Goal: Task Accomplishment & Management: Complete application form

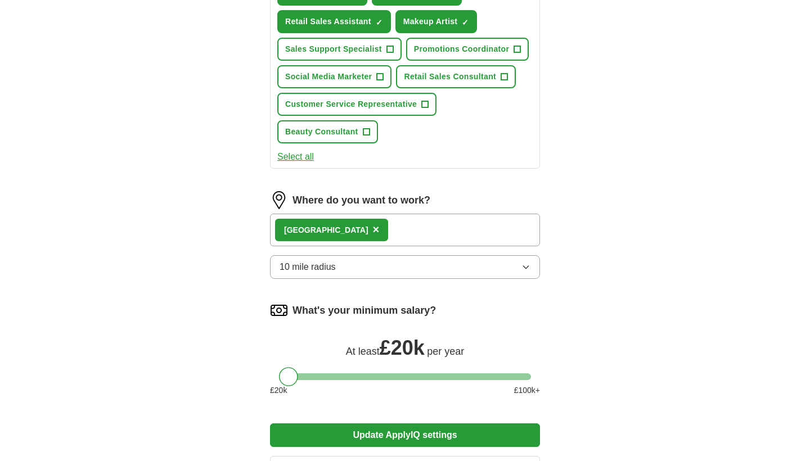
scroll to position [479, 0]
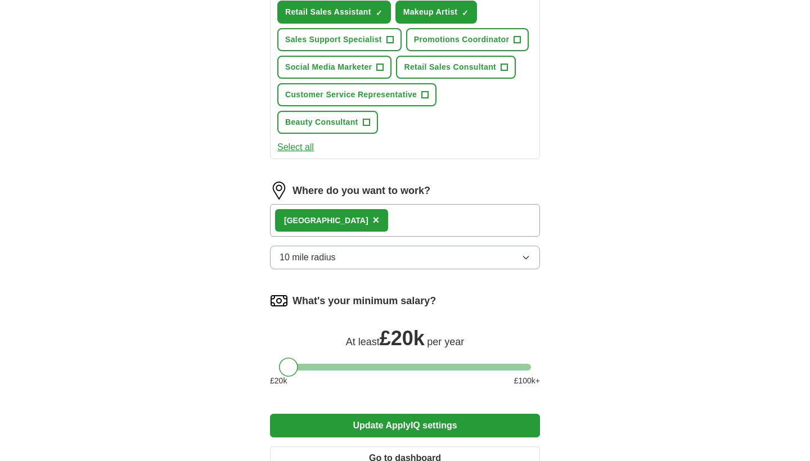
click at [372, 215] on div "Wembley ×" at bounding box center [405, 220] width 270 height 33
click at [373, 224] on span "×" at bounding box center [376, 220] width 7 height 12
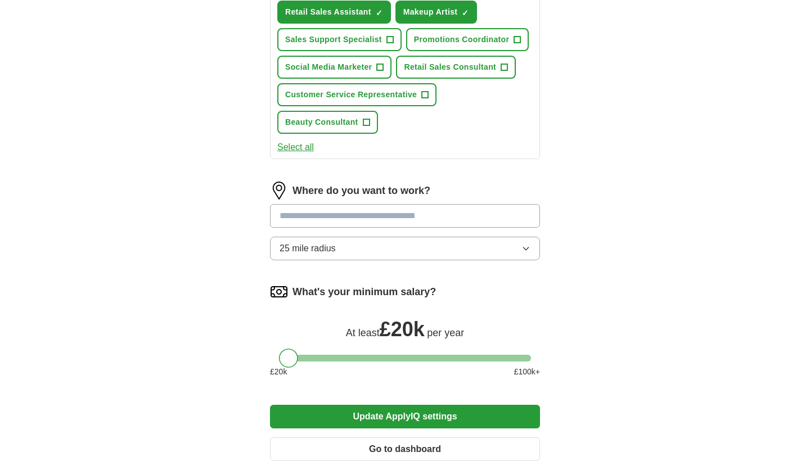
click at [325, 218] on input at bounding box center [405, 216] width 270 height 24
type input "**"
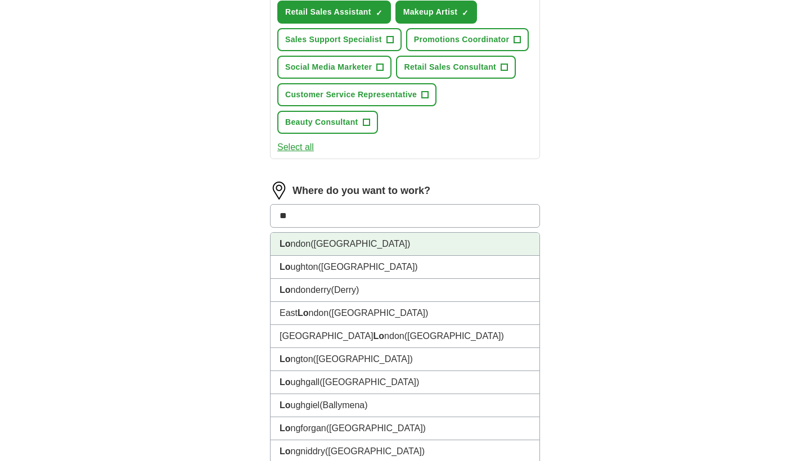
click at [330, 246] on span "([GEOGRAPHIC_DATA])" at bounding box center [361, 244] width 100 height 10
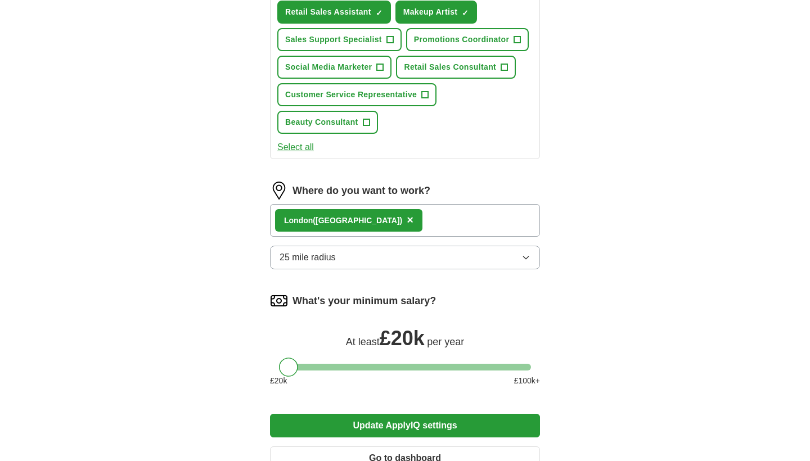
click at [323, 260] on span "25 mile radius" at bounding box center [308, 258] width 56 height 14
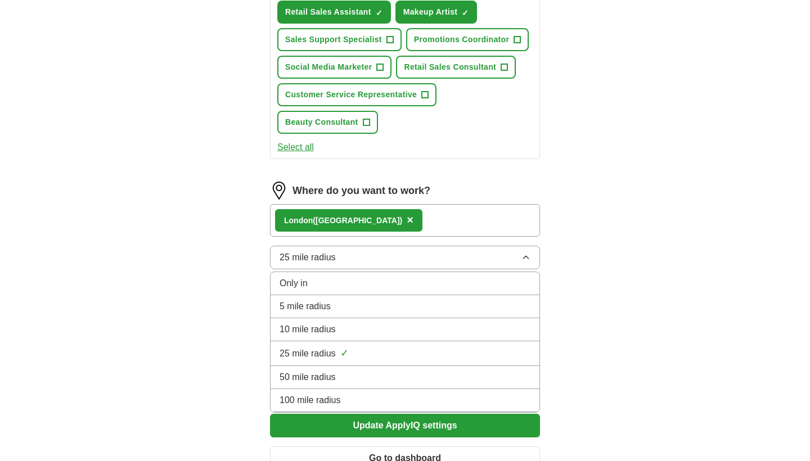
click at [317, 304] on span "5 mile radius" at bounding box center [305, 307] width 51 height 14
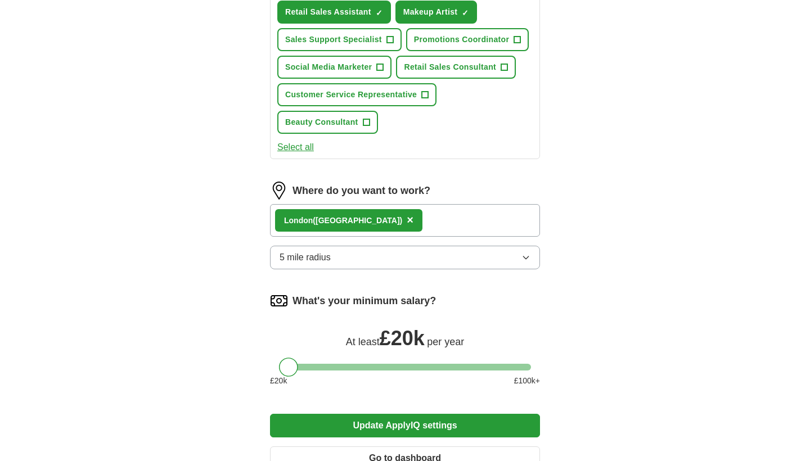
click at [327, 260] on span "5 mile radius" at bounding box center [305, 258] width 51 height 14
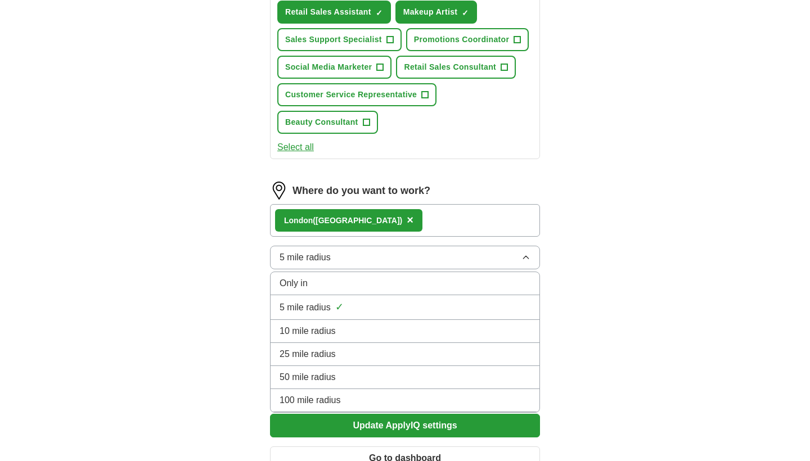
click at [275, 335] on li "10 mile radius" at bounding box center [405, 331] width 269 height 23
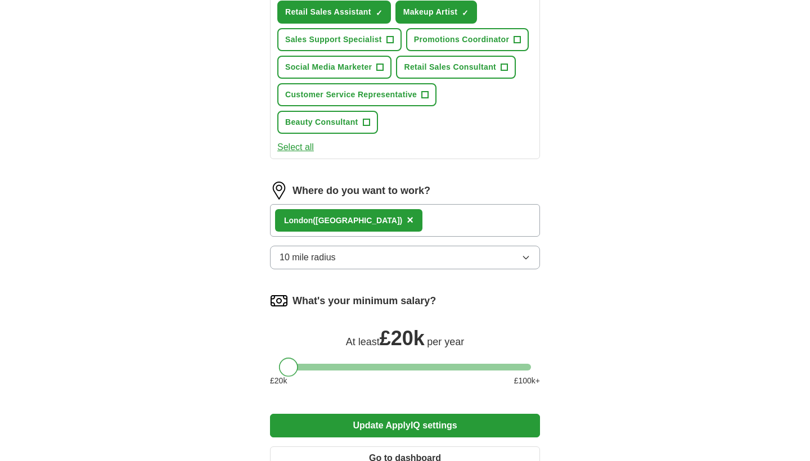
drag, startPoint x: 293, startPoint y: 375, endPoint x: 281, endPoint y: 374, distance: 12.5
click at [281, 374] on div "What's your minimum salary? At least £ 20k per year £ 20 k £ 100 k+" at bounding box center [405, 344] width 270 height 104
click at [313, 430] on button "Update ApplyIQ settings" at bounding box center [405, 426] width 270 height 24
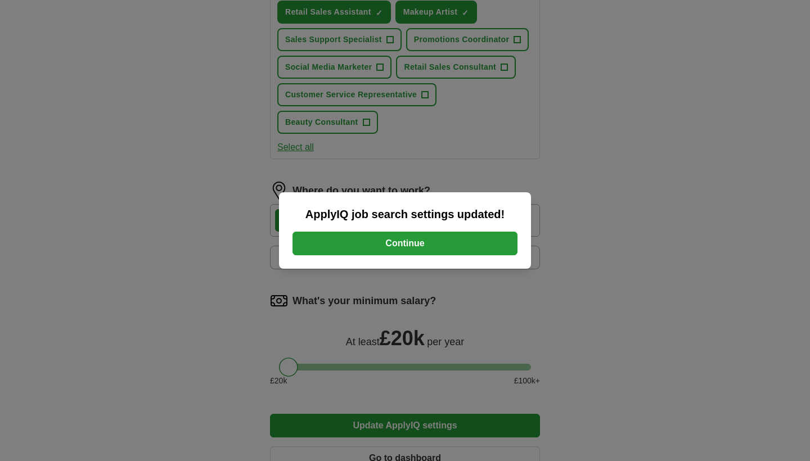
click at [402, 251] on button "Continue" at bounding box center [405, 244] width 225 height 24
